Goal: Transaction & Acquisition: Book appointment/travel/reservation

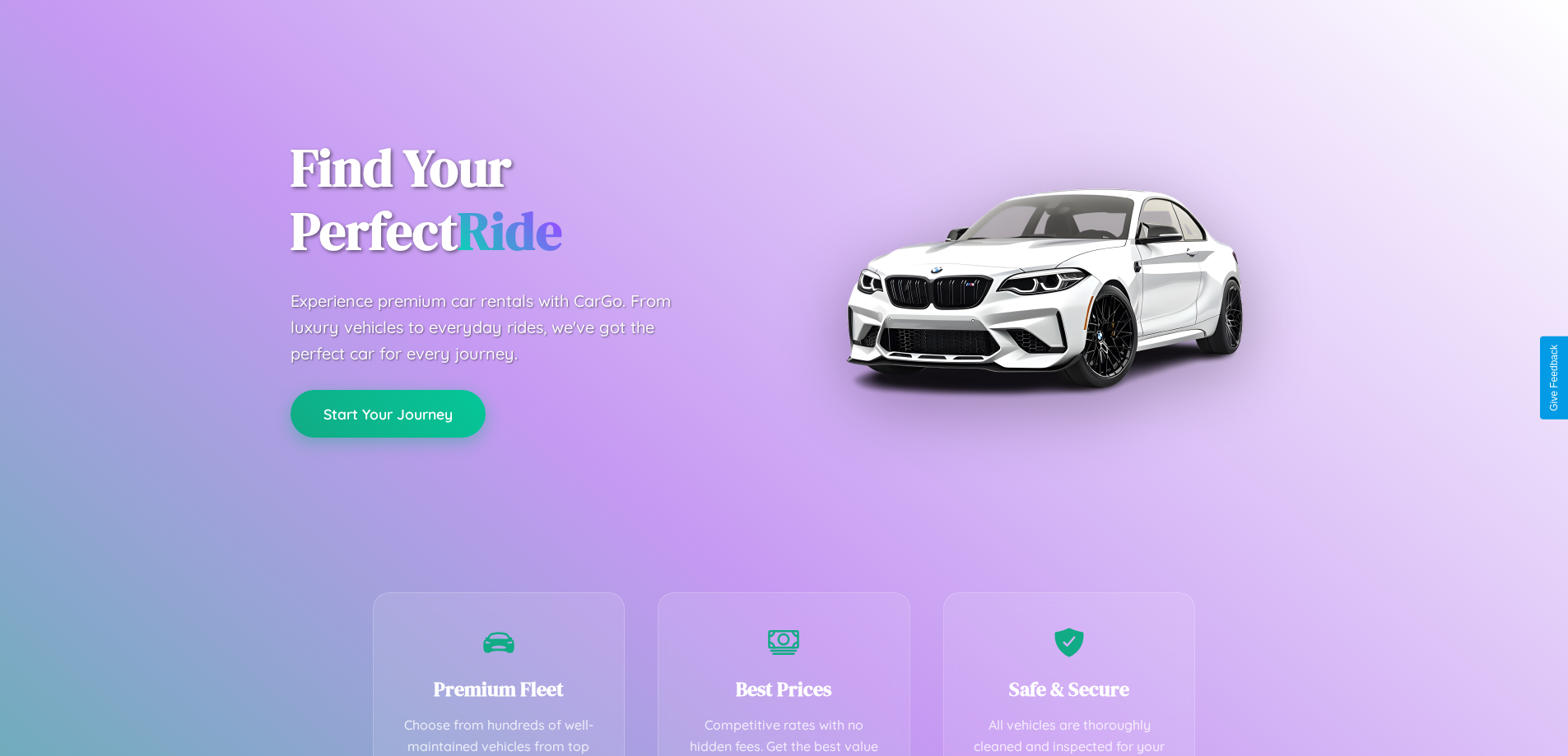
click at [387, 414] on button "Start Your Journey" at bounding box center [388, 414] width 195 height 47
click at [387, 413] on button "Start Your Journey" at bounding box center [388, 414] width 195 height 47
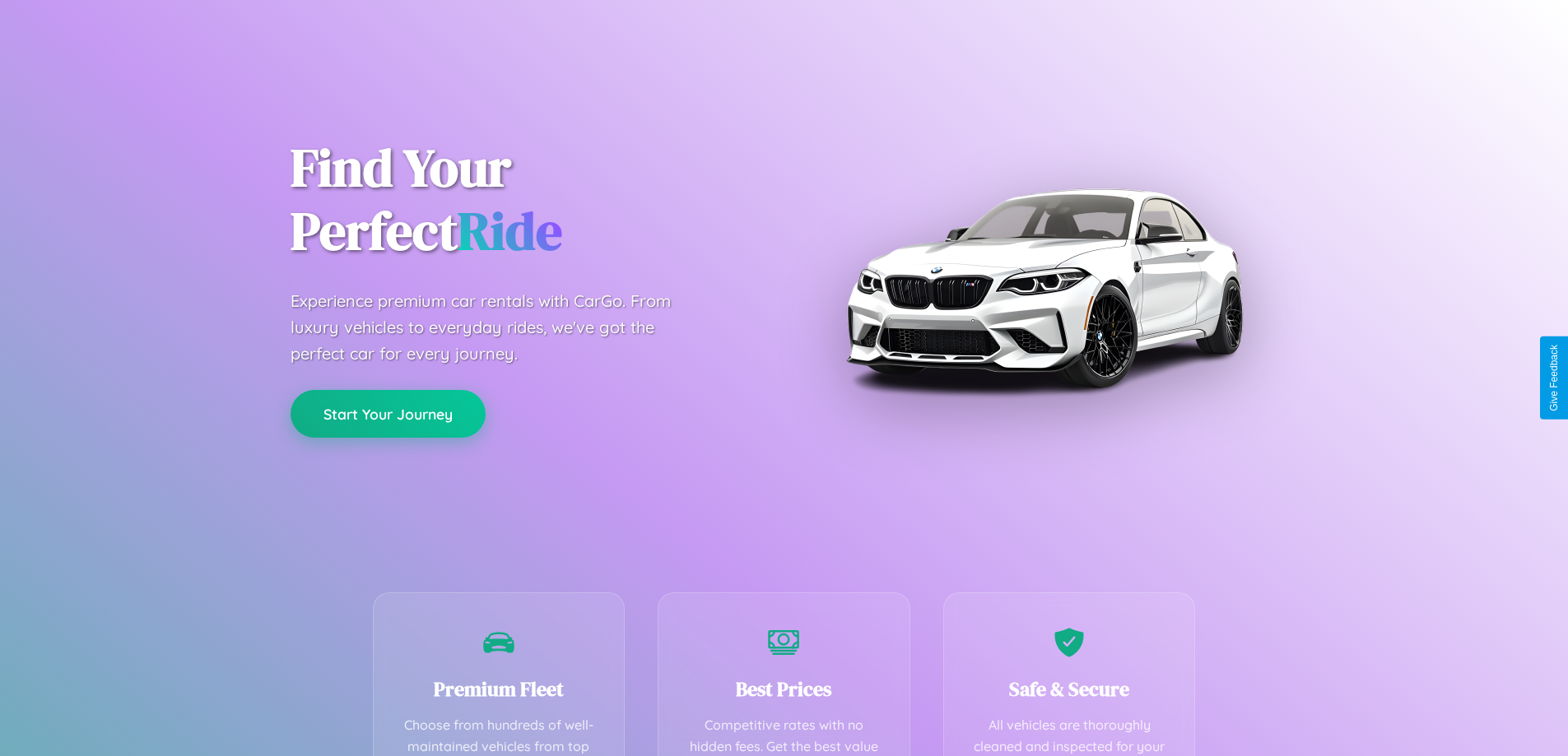
click at [387, 413] on button "Start Your Journey" at bounding box center [388, 414] width 195 height 47
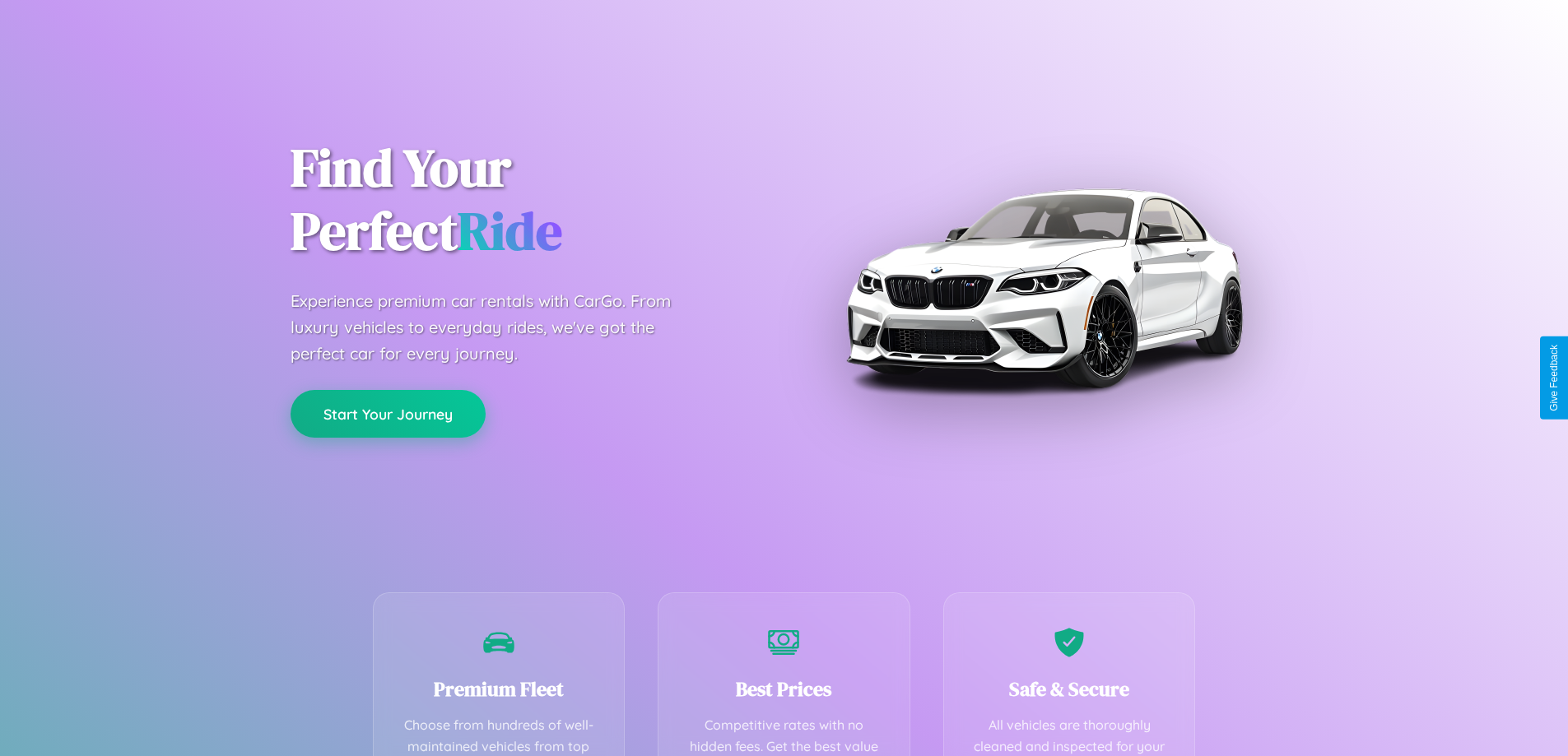
click at [387, 413] on button "Start Your Journey" at bounding box center [388, 414] width 195 height 47
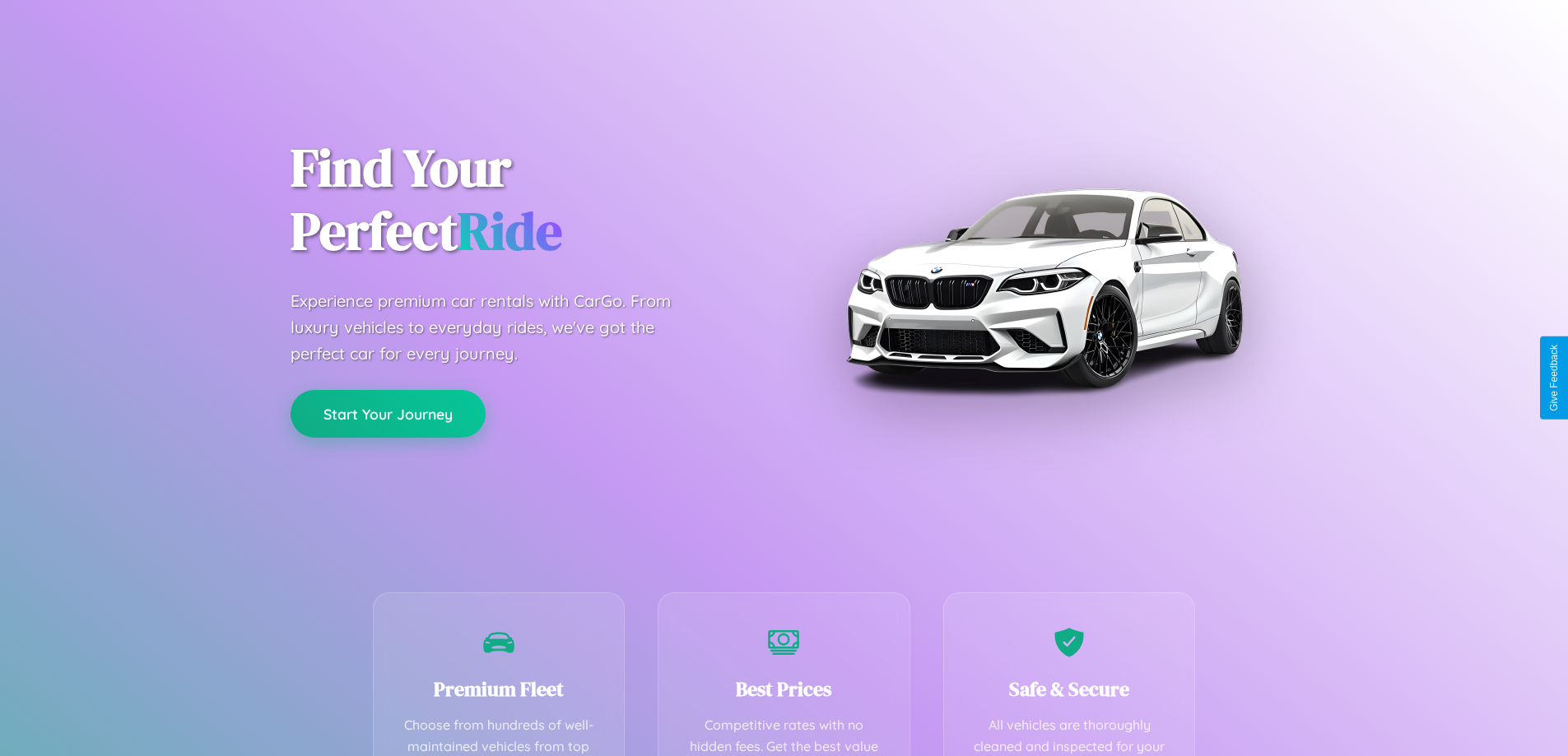
click at [387, 413] on button "Start Your Journey" at bounding box center [388, 414] width 195 height 47
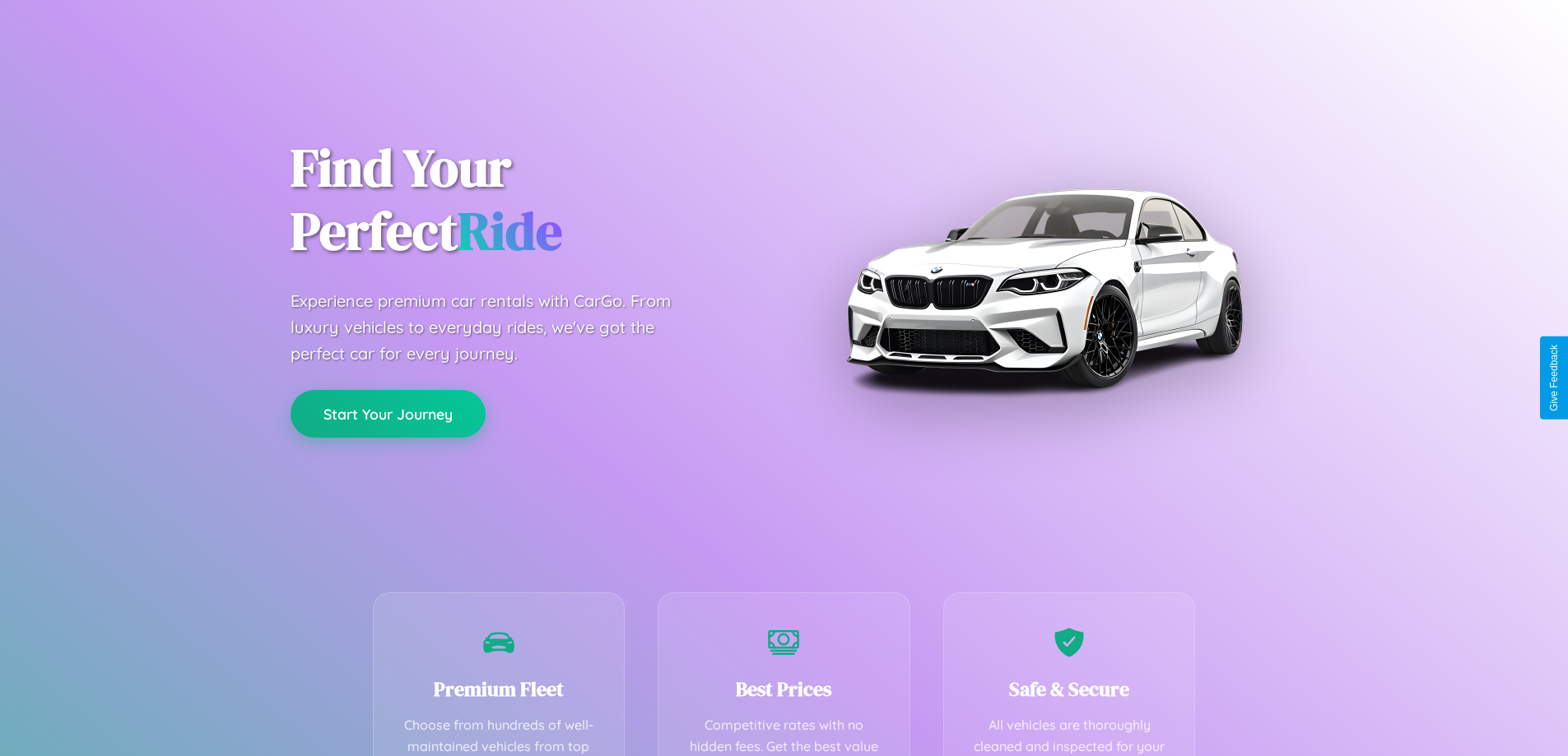
click at [387, 413] on button "Start Your Journey" at bounding box center [388, 414] width 195 height 47
